Goal: Task Accomplishment & Management: Manage account settings

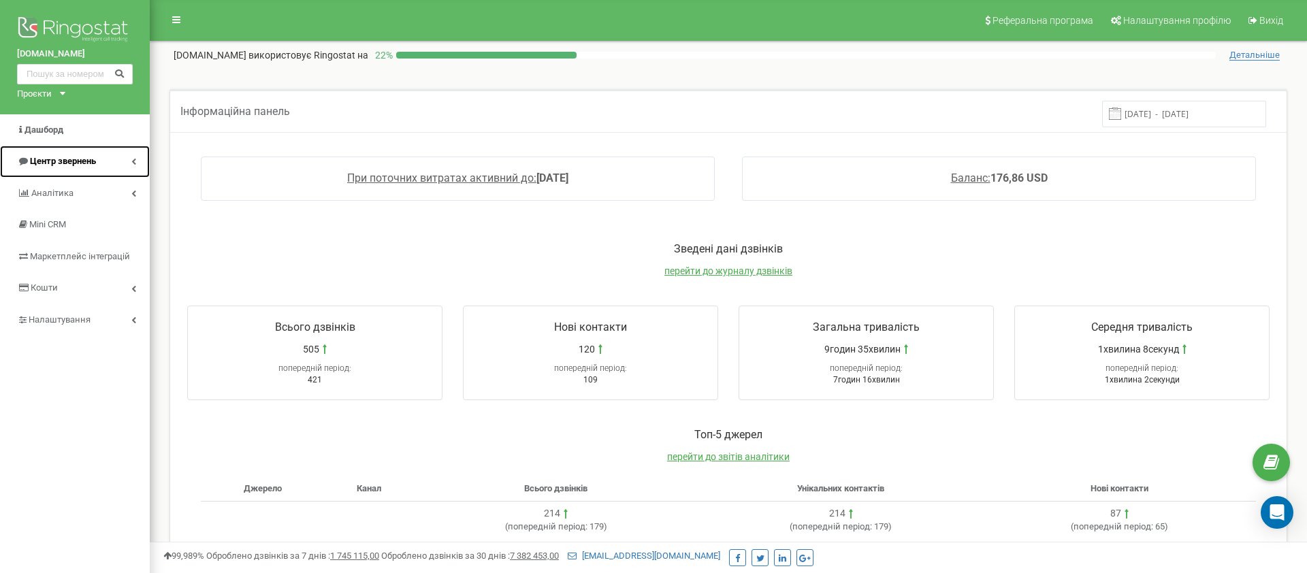
click at [126, 162] on link "Центр звернень" at bounding box center [75, 162] width 150 height 32
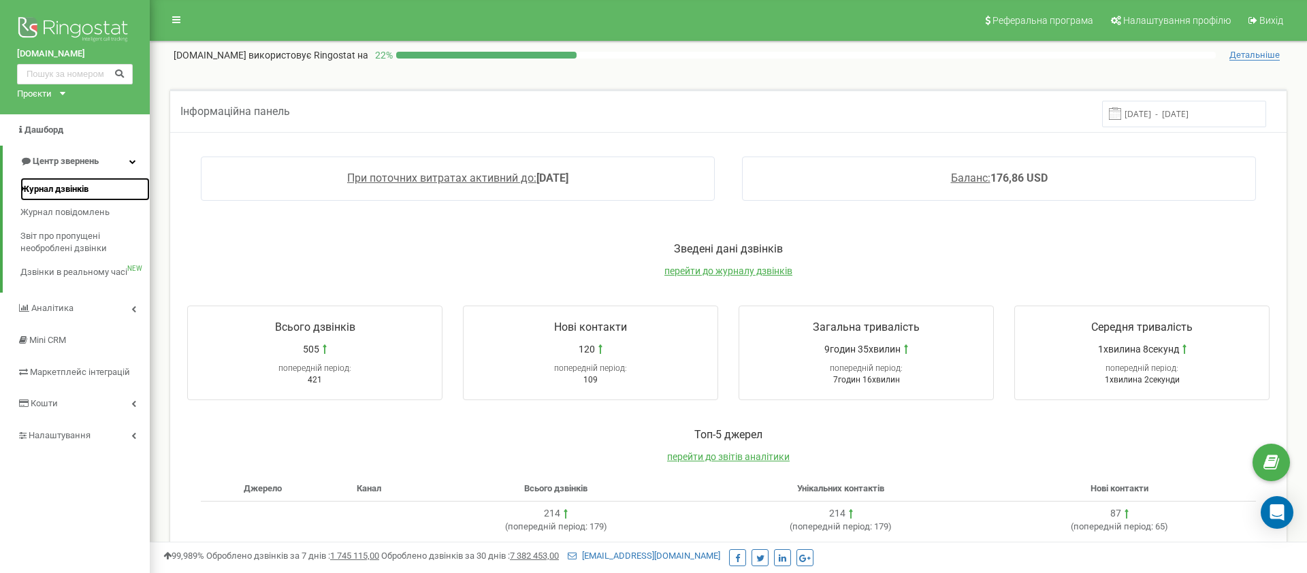
drag, startPoint x: 63, startPoint y: 189, endPoint x: 118, endPoint y: 190, distance: 55.1
click at [63, 189] on span "Журнал дзвінків" at bounding box center [54, 189] width 68 height 13
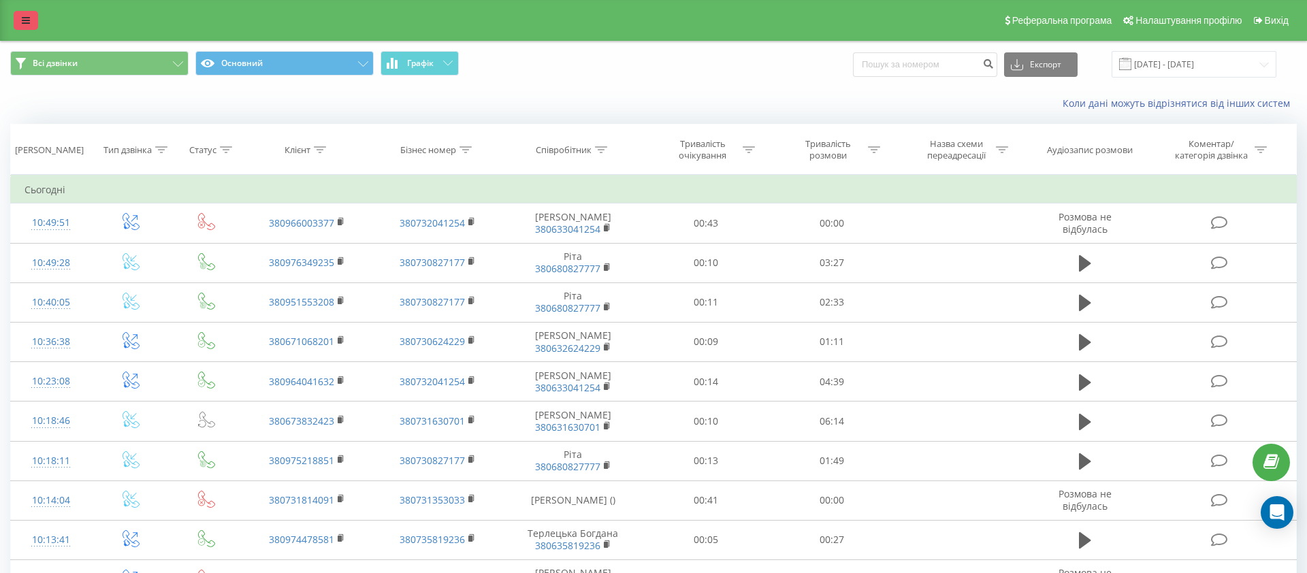
click at [29, 23] on icon at bounding box center [26, 21] width 8 height 10
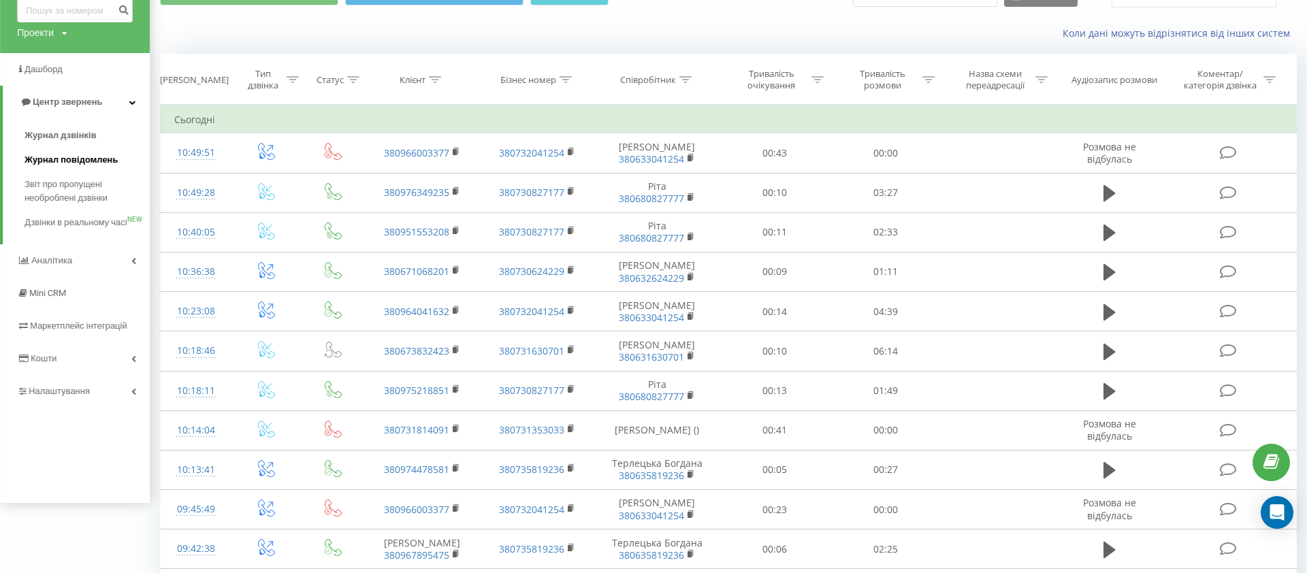
scroll to position [76, 0]
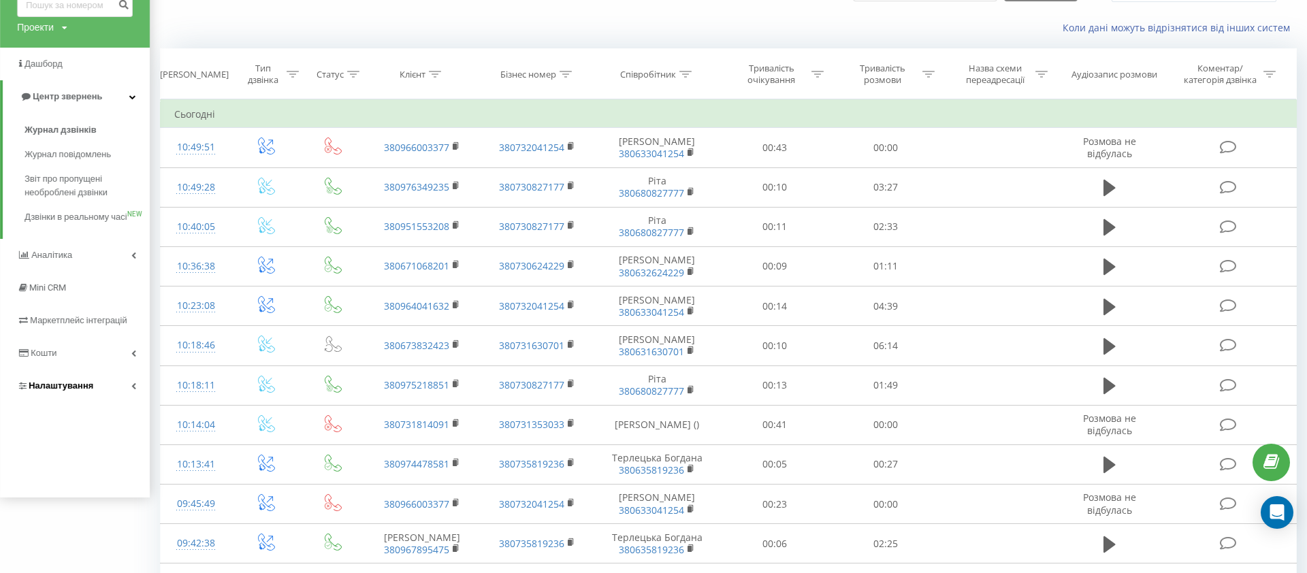
click at [128, 397] on link "Налаштування" at bounding box center [75, 386] width 150 height 33
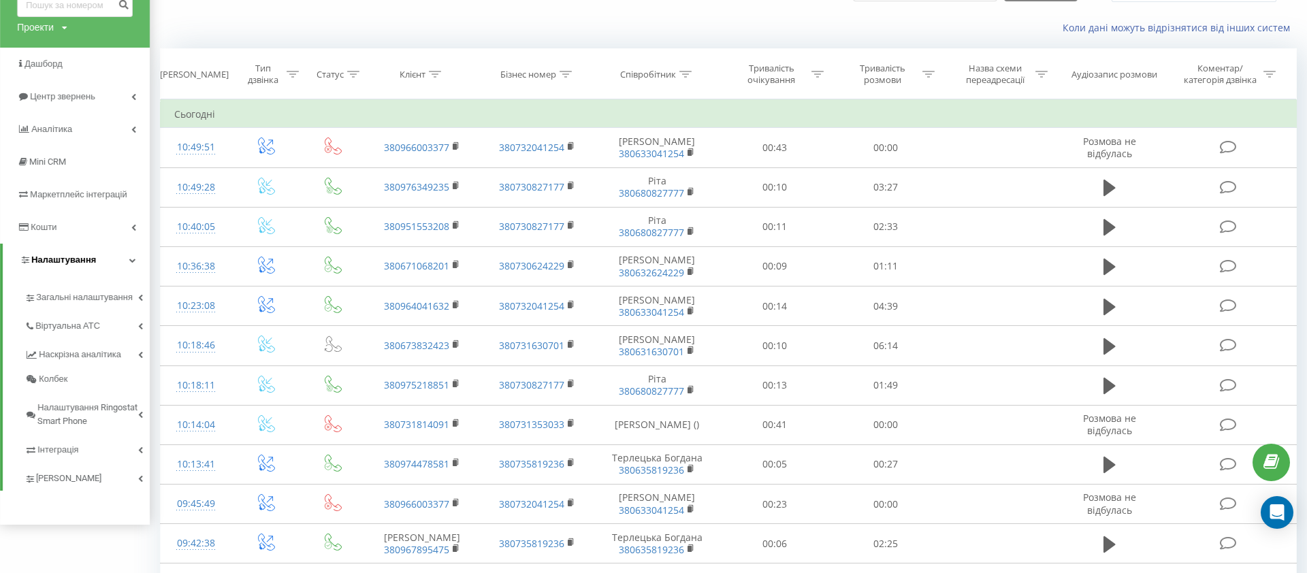
scroll to position [76, 0]
drag, startPoint x: 135, startPoint y: 295, endPoint x: 119, endPoint y: 309, distance: 21.7
click at [136, 295] on link "Загальні налаштування" at bounding box center [87, 294] width 125 height 29
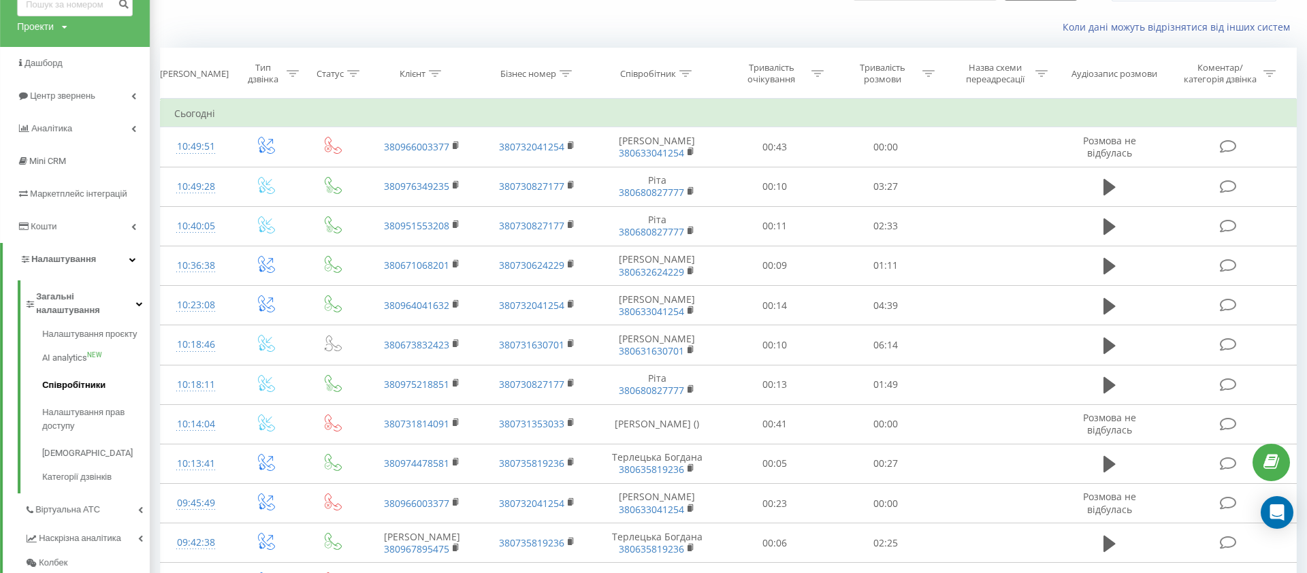
click at [95, 378] on span "Співробітники" at bounding box center [73, 385] width 63 height 14
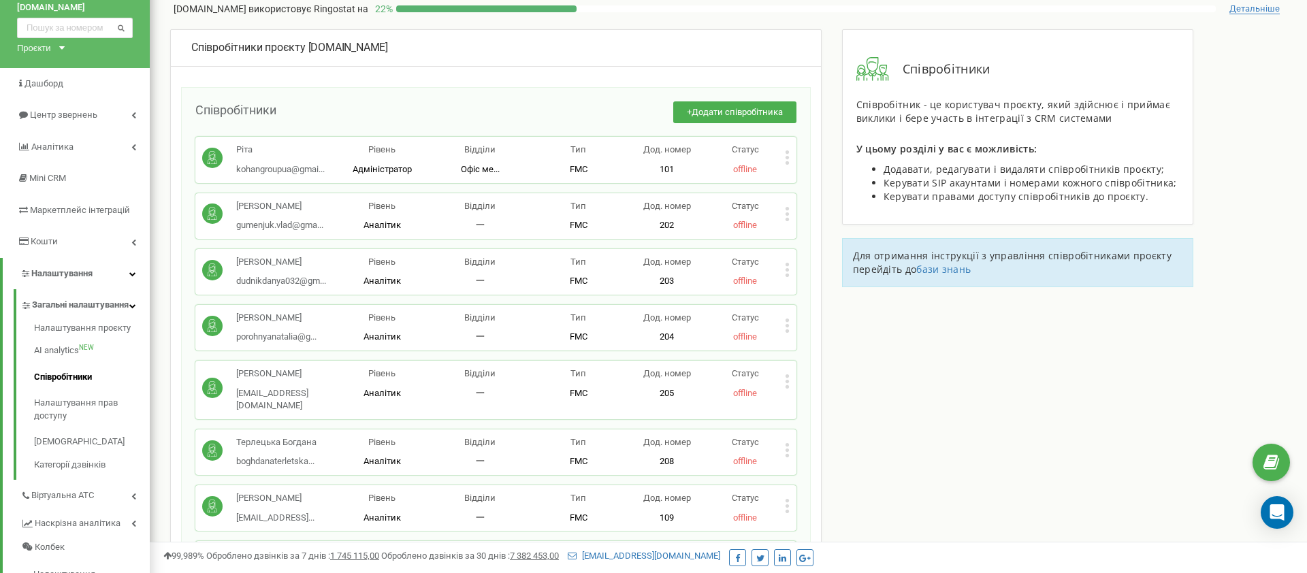
scroll to position [51, 0]
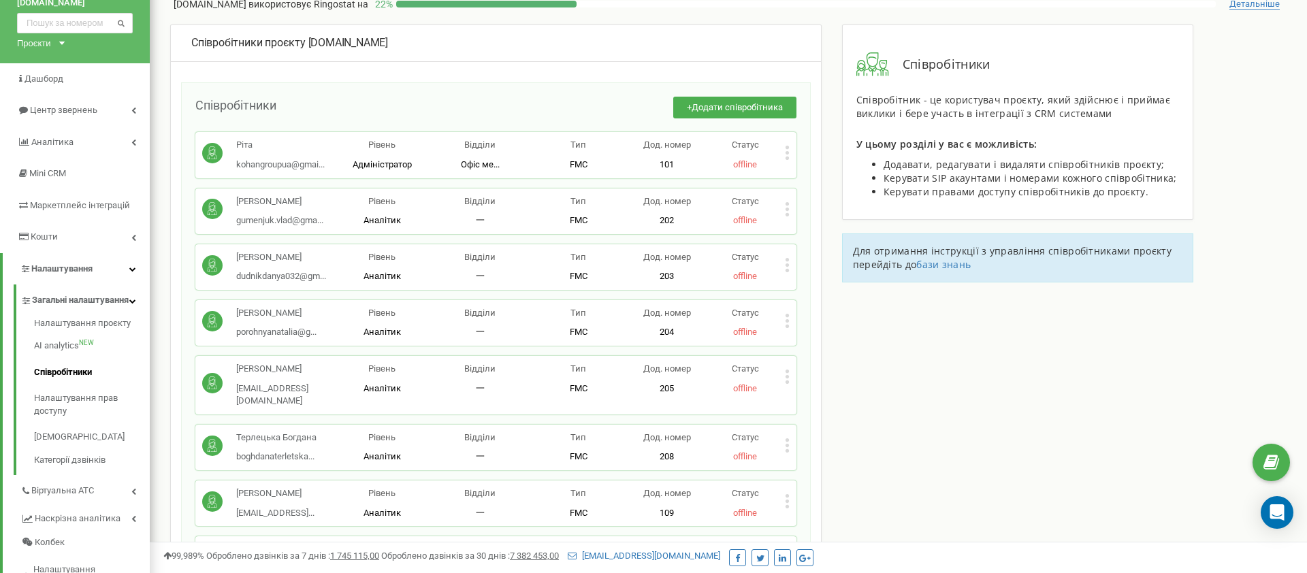
click at [787, 494] on icon at bounding box center [787, 501] width 5 height 14
click at [848, 417] on span "Редагувати" at bounding box center [830, 421] width 54 height 9
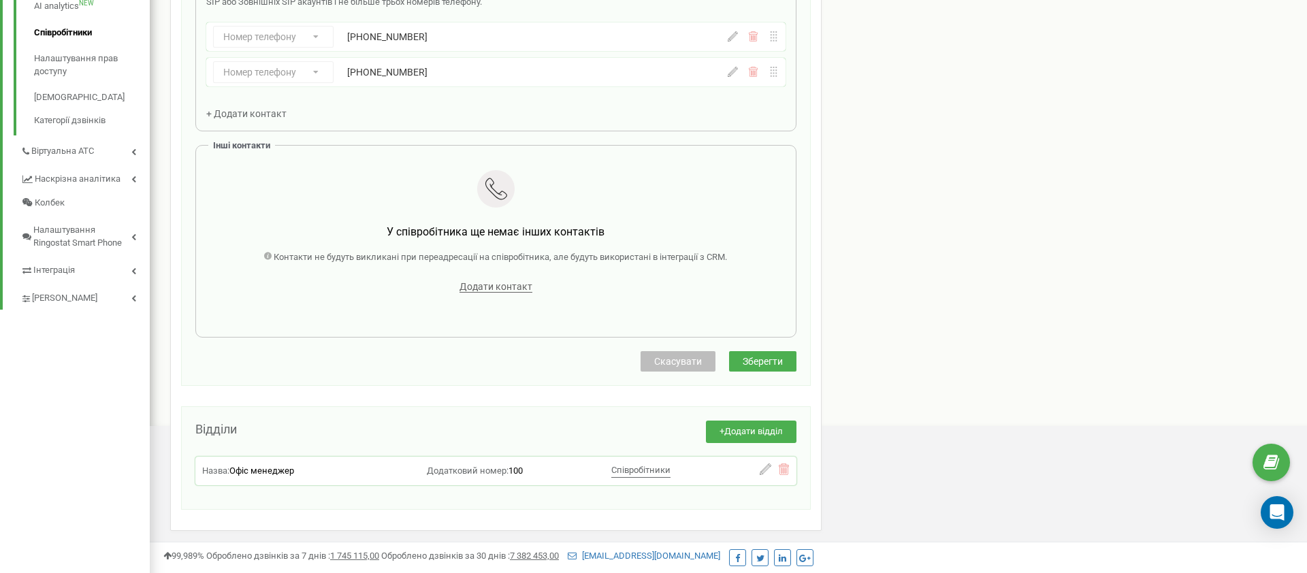
scroll to position [437, 0]
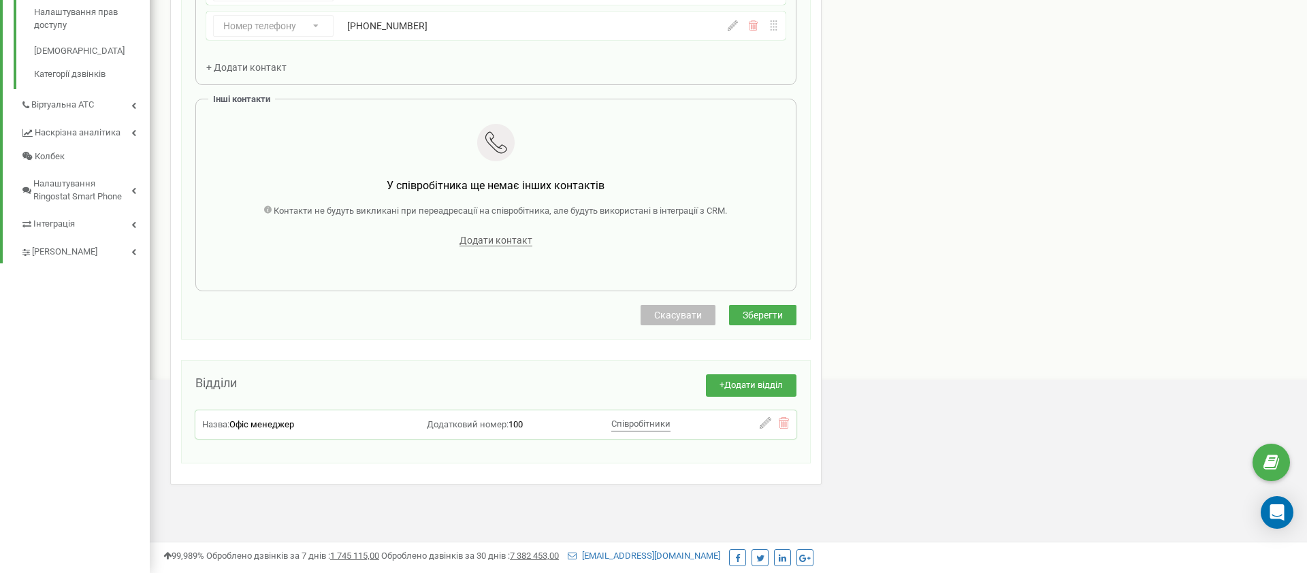
click at [686, 320] on span "Скасувати" at bounding box center [678, 315] width 48 height 11
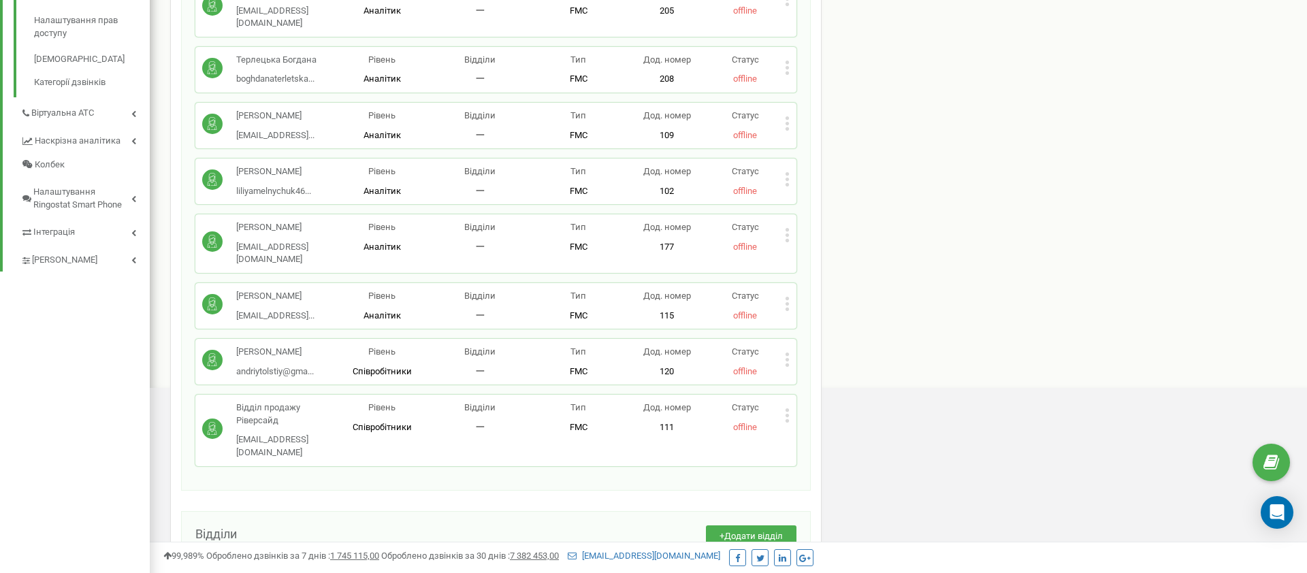
scroll to position [438, 0]
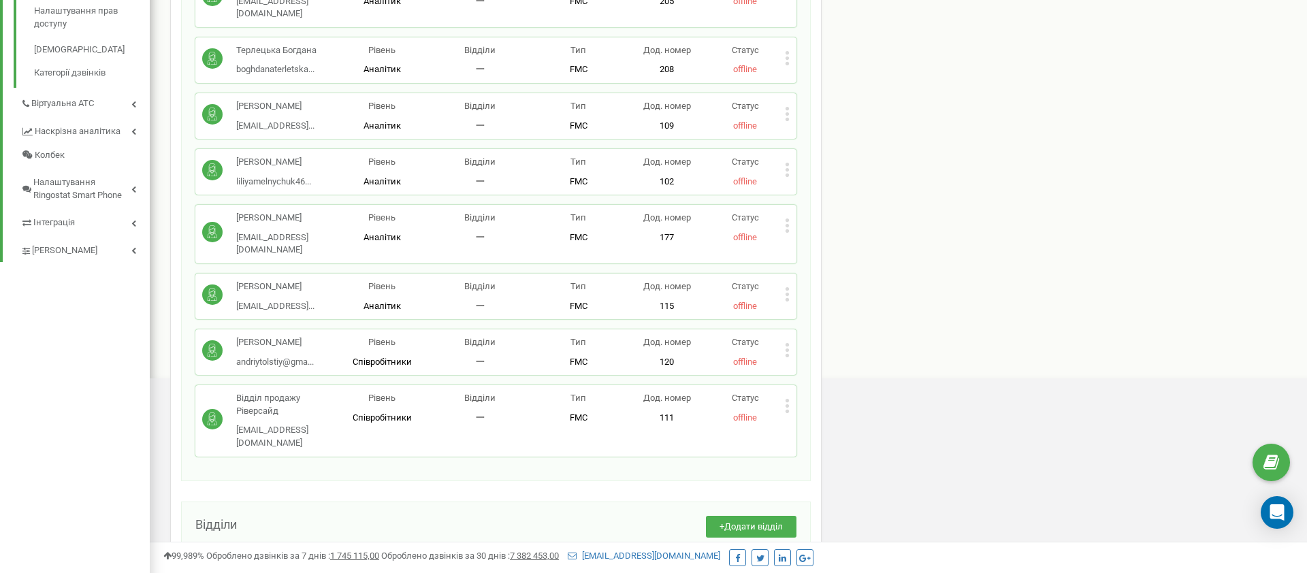
click at [786, 218] on icon at bounding box center [787, 225] width 5 height 14
click at [844, 244] on span "Редагувати" at bounding box center [830, 248] width 54 height 9
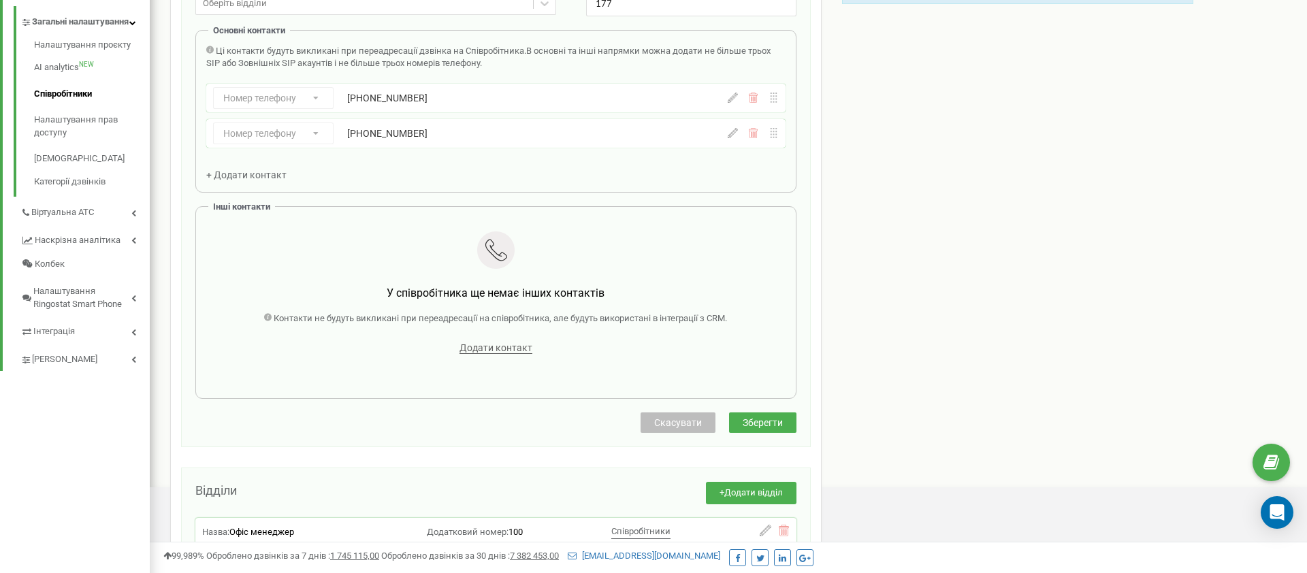
scroll to position [331, 0]
click at [655, 421] on span "Скасувати" at bounding box center [678, 420] width 48 height 11
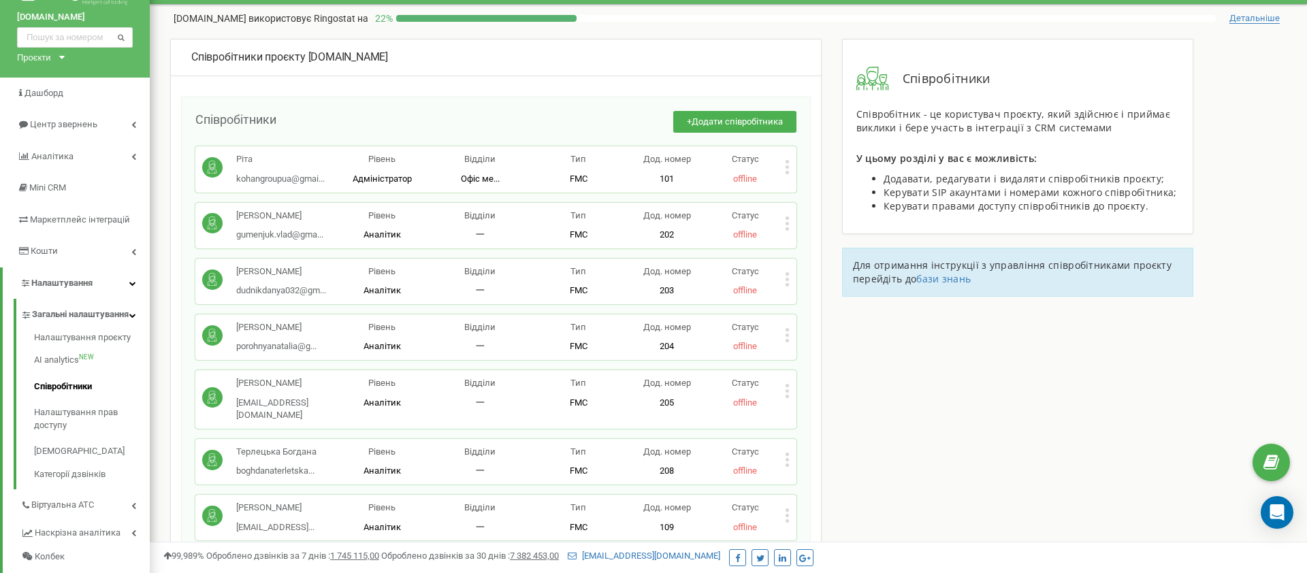
scroll to position [0, 0]
